Goal: Task Accomplishment & Management: Manage account settings

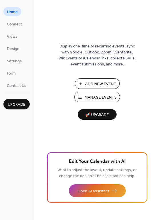
click at [104, 97] on span "Manage Events" at bounding box center [101, 98] width 32 height 6
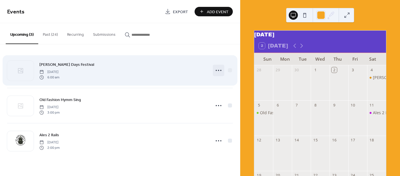
click at [219, 71] on icon at bounding box center [218, 70] width 9 height 9
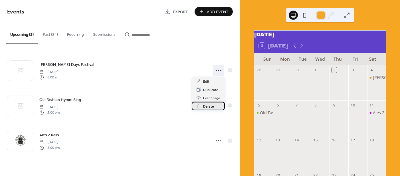
click at [209, 107] on span "Delete" at bounding box center [208, 106] width 11 height 6
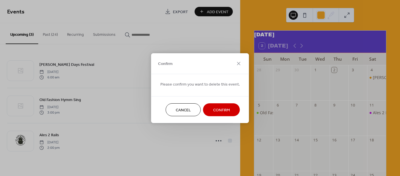
click at [217, 111] on span "Confirm" at bounding box center [221, 110] width 17 height 6
